Goal: Find specific page/section: Find specific page/section

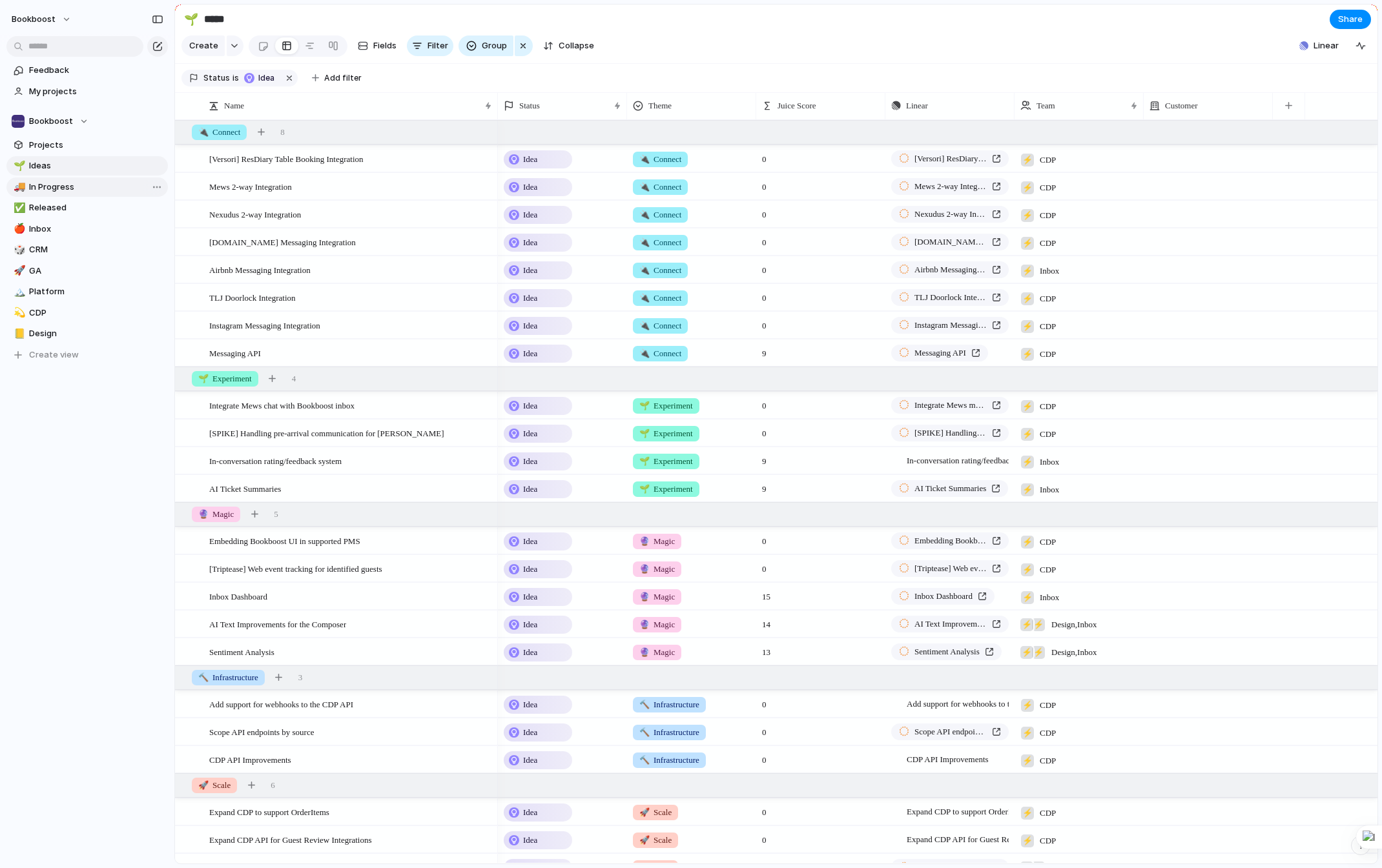
click at [113, 190] on span "In Progress" at bounding box center [96, 187] width 135 height 13
type input "**********"
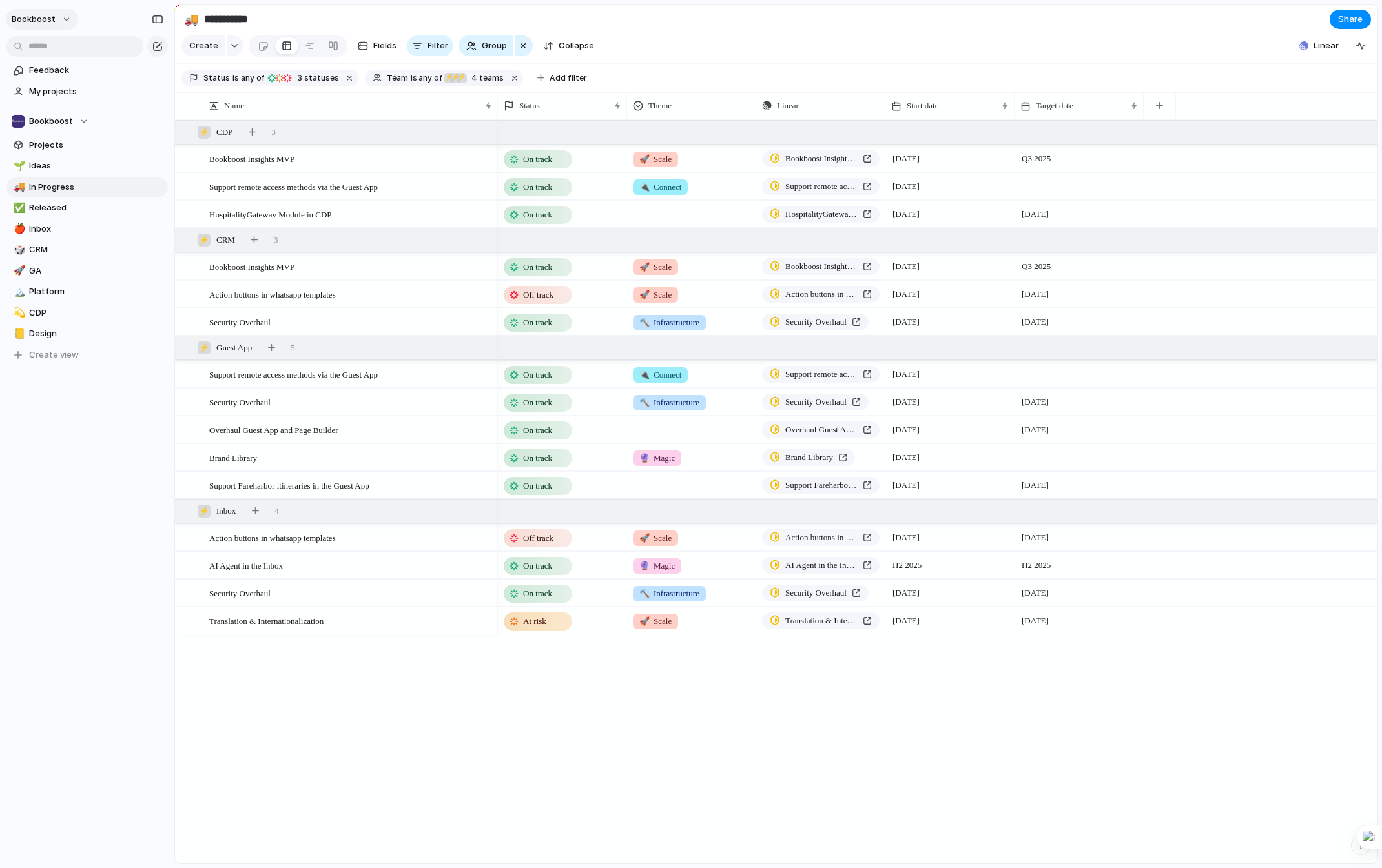
click at [55, 14] on button "bookboost" at bounding box center [42, 19] width 72 height 20
click at [76, 491] on div "Settings Invite members Change theme Sign out" at bounding box center [691, 434] width 1382 height 868
drag, startPoint x: 948, startPoint y: 119, endPoint x: 941, endPoint y: 115, distance: 8.1
drag, startPoint x: 852, startPoint y: 116, endPoint x: 828, endPoint y: 112, distance: 24.3
drag, startPoint x: 823, startPoint y: 114, endPoint x: 811, endPoint y: 119, distance: 13.0
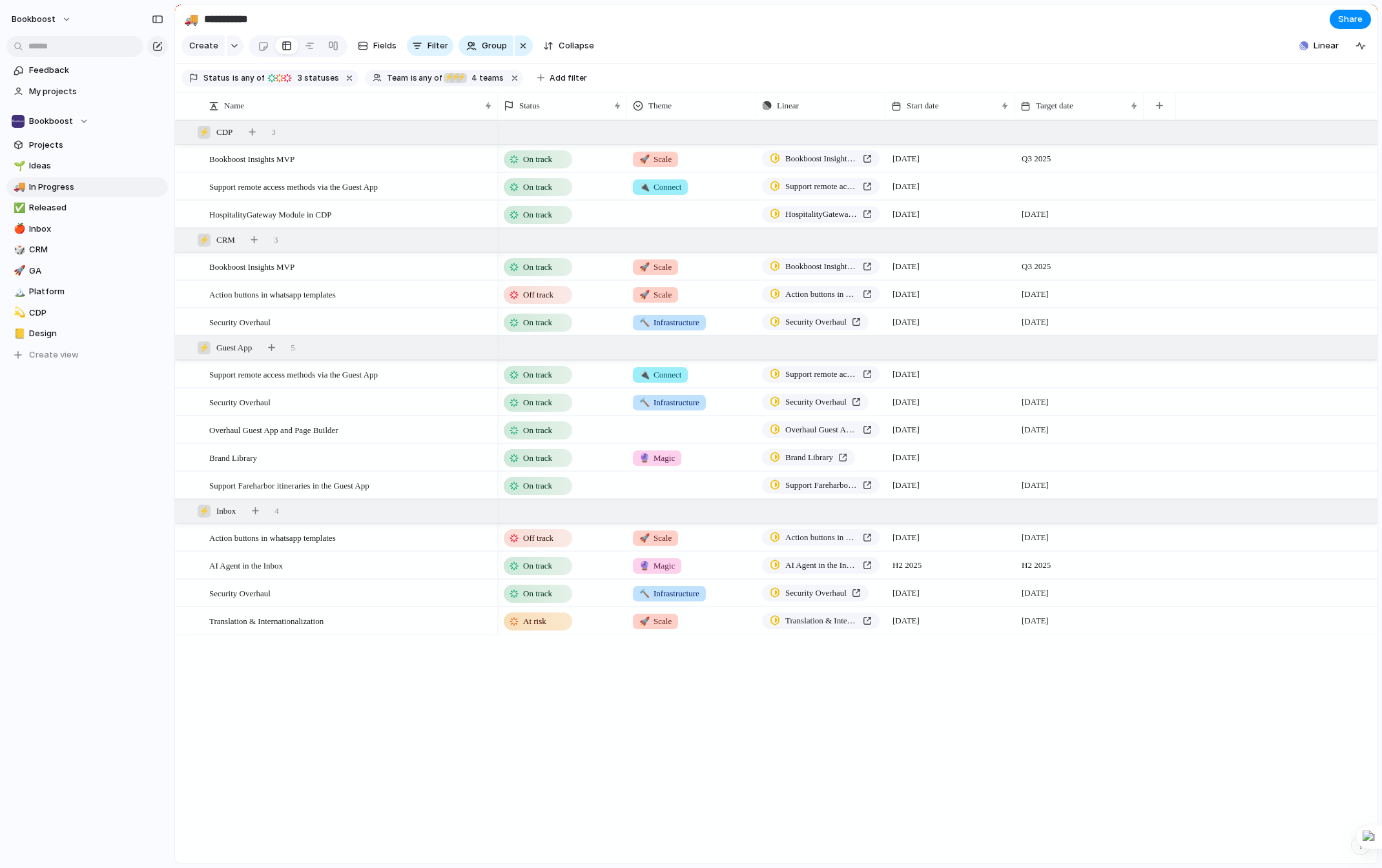
click at [79, 457] on div "Feedback My projects Bookboost Projects 🌱 Ideas 🚚 In Progress ✅ Released 🍎 Inbo…" at bounding box center [87, 234] width 175 height 469
